Goal: Information Seeking & Learning: Learn about a topic

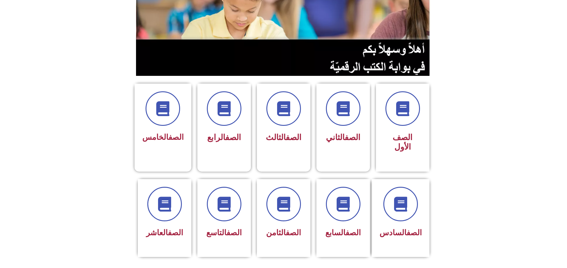
scroll to position [119, 0]
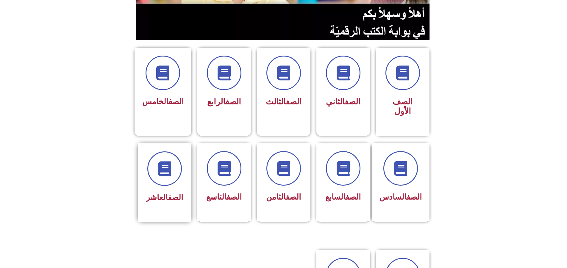
click at [174, 183] on div "الصف العاشر" at bounding box center [165, 183] width 54 height 79
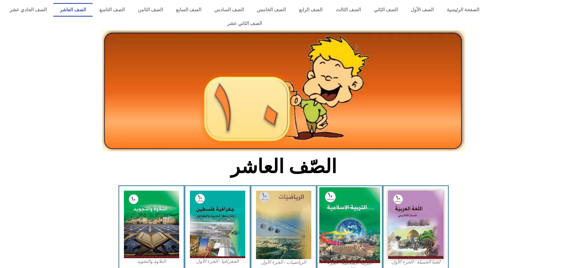
click at [351, 203] on img at bounding box center [349, 226] width 61 height 76
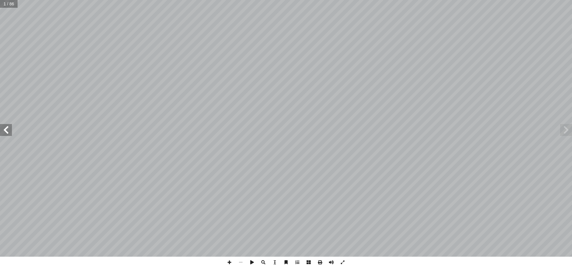
click at [2, 132] on span at bounding box center [6, 130] width 12 height 12
click at [5, 132] on span at bounding box center [6, 130] width 12 height 12
click at [4, 131] on span at bounding box center [6, 130] width 12 height 12
click at [1, 127] on span at bounding box center [6, 130] width 12 height 12
click at [3, 125] on span at bounding box center [6, 130] width 12 height 12
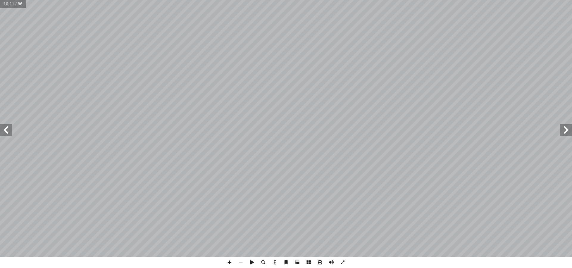
click at [2, 126] on span at bounding box center [6, 130] width 12 height 12
click at [228, 264] on span at bounding box center [229, 262] width 11 height 11
click at [8, 125] on span at bounding box center [6, 130] width 12 height 12
click at [333, 257] on div "١٠ ِ غيرة ّ الص ِ مرة ّ الث ِ هذه َ ، وجعل ِ ه ِ بروز َ حين ُ ه َ ثمر ُ تحفظ ً …" at bounding box center [286, 134] width 572 height 268
click at [2, 128] on span at bounding box center [6, 130] width 12 height 12
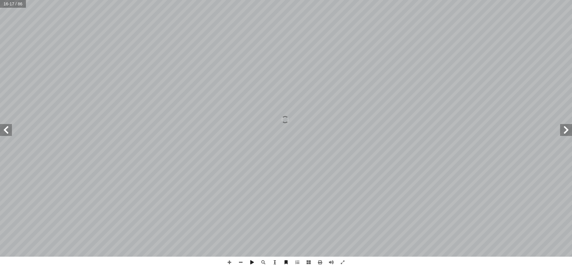
click at [564, 132] on span at bounding box center [566, 130] width 12 height 12
click at [569, 136] on span at bounding box center [566, 130] width 12 height 12
click at [4, 128] on span at bounding box center [6, 130] width 12 height 12
click at [0, 127] on span at bounding box center [6, 130] width 12 height 12
click at [570, 129] on span at bounding box center [566, 130] width 12 height 12
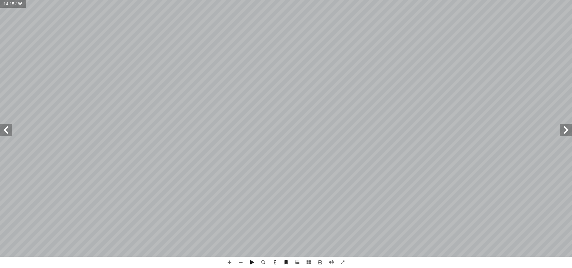
click at [563, 128] on span at bounding box center [566, 130] width 12 height 12
click at [241, 263] on span at bounding box center [240, 262] width 11 height 11
click at [11, 126] on span at bounding box center [6, 130] width 12 height 12
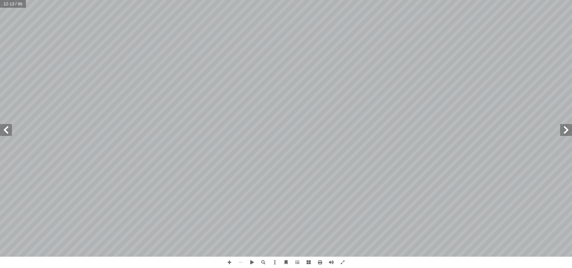
click at [11, 126] on span at bounding box center [6, 130] width 12 height 12
click at [564, 129] on span at bounding box center [566, 130] width 12 height 12
click at [7, 130] on span at bounding box center [6, 130] width 12 height 12
click at [572, 127] on span at bounding box center [566, 130] width 12 height 12
click at [9, 131] on span at bounding box center [6, 130] width 12 height 12
